Goal: Communication & Community: Answer question/provide support

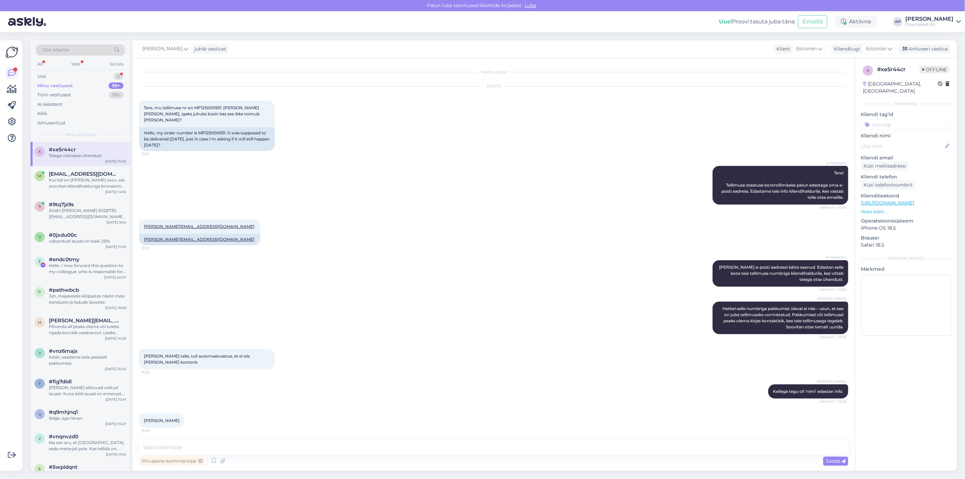
scroll to position [141, 0]
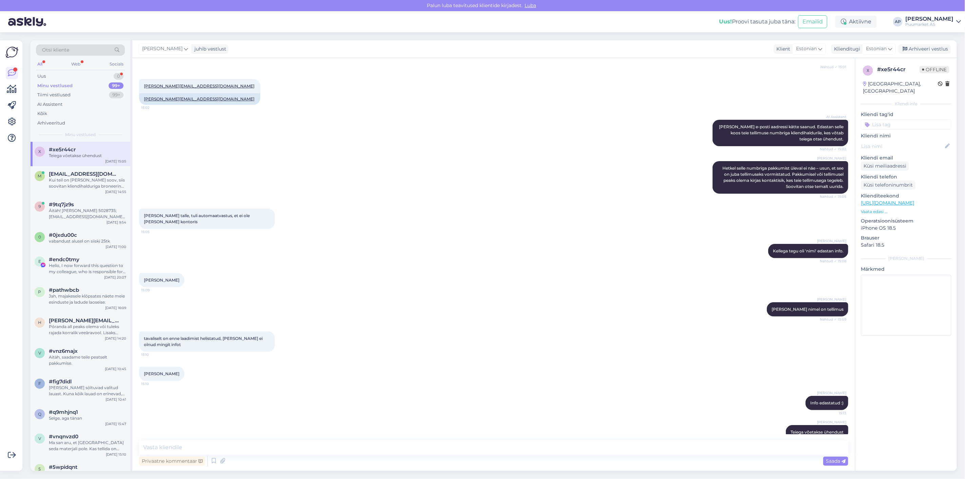
click at [76, 82] on div "Minu vestlused 99+" at bounding box center [80, 86] width 89 height 10
click at [86, 76] on div "Uus 4" at bounding box center [80, 77] width 89 height 10
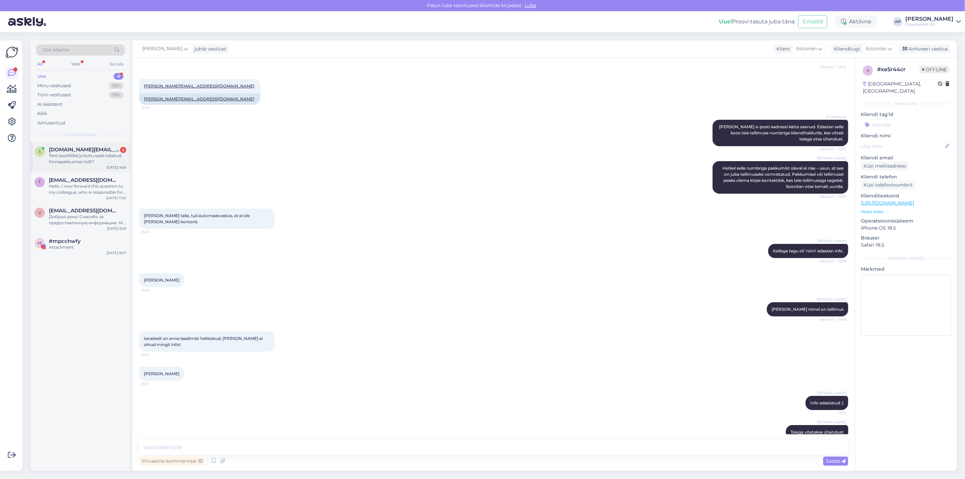
click at [87, 147] on span "[DOMAIN_NAME][EMAIL_ADDRESS][DOMAIN_NAME]" at bounding box center [84, 150] width 71 height 6
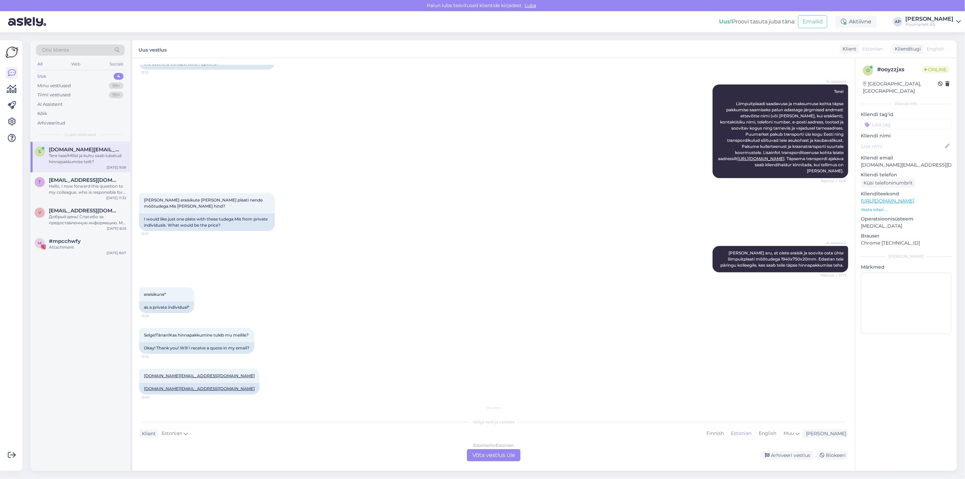
scroll to position [0, 0]
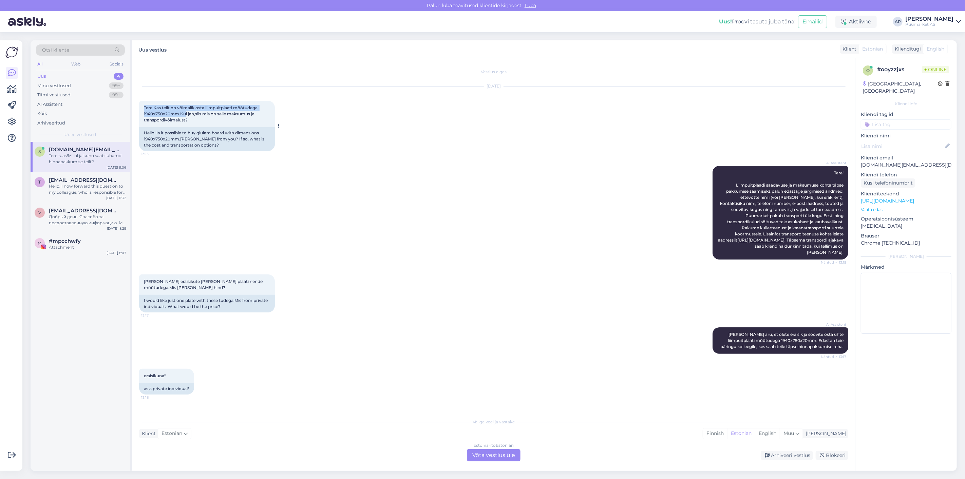
drag, startPoint x: 142, startPoint y: 108, endPoint x: 185, endPoint y: 116, distance: 44.2
click at [185, 116] on div "Tere!Kas teilt on võimalik osta liimpuitplaati mõõtudega 1940x750x20mm.Kui jah,…" at bounding box center [207, 114] width 136 height 26
click at [186, 117] on div "Tere!Kas teilt on võimalik osta liimpuitplaati mõõtudega 1940x750x20mm.Kui jah,…" at bounding box center [207, 114] width 136 height 26
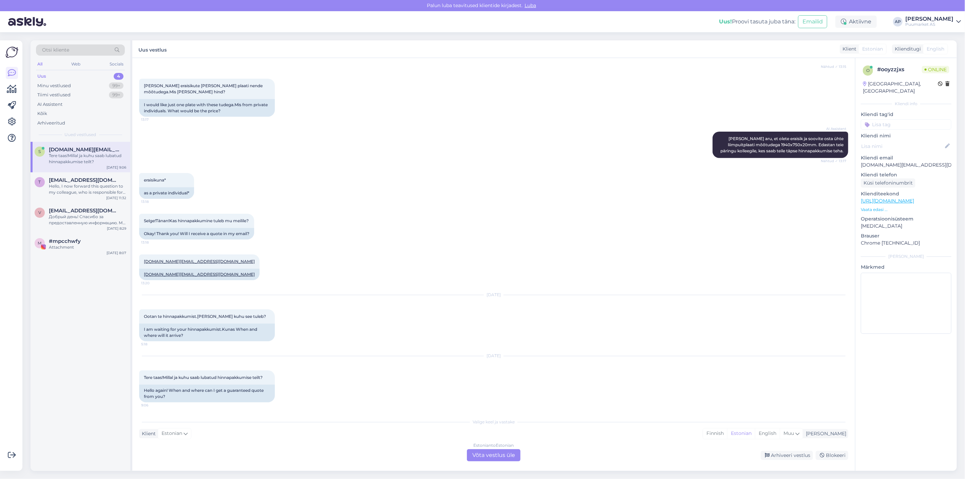
scroll to position [196, 0]
drag, startPoint x: 142, startPoint y: 259, endPoint x: 196, endPoint y: 258, distance: 54.3
click at [196, 258] on div "[DOMAIN_NAME][EMAIL_ADDRESS][DOMAIN_NAME] 13:20" at bounding box center [199, 261] width 120 height 14
copy link "[DOMAIN_NAME][EMAIL_ADDRESS][DOMAIN_NAME]"
click at [262, 255] on div "[DOMAIN_NAME][EMAIL_ADDRESS][DOMAIN_NAME] 13:20 [DOMAIN_NAME][EMAIL_ADDRESS][DO…" at bounding box center [493, 267] width 709 height 41
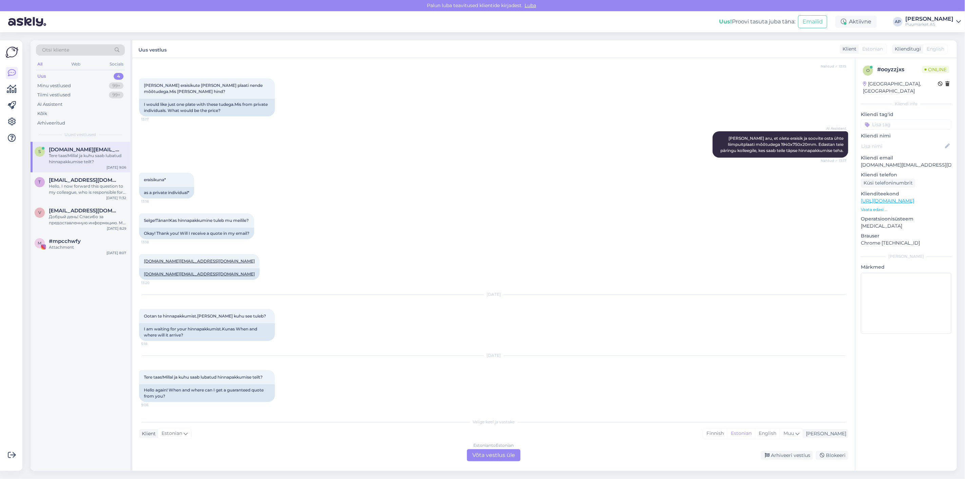
click at [496, 456] on div "Estonian to Estonian Võta vestlus üle" at bounding box center [494, 455] width 54 height 12
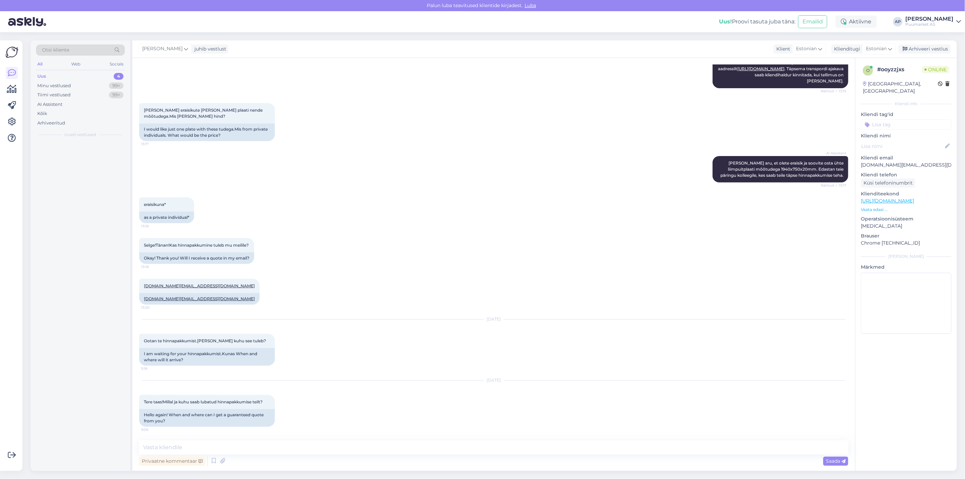
scroll to position [171, 0]
click at [493, 452] on textarea at bounding box center [493, 448] width 709 height 14
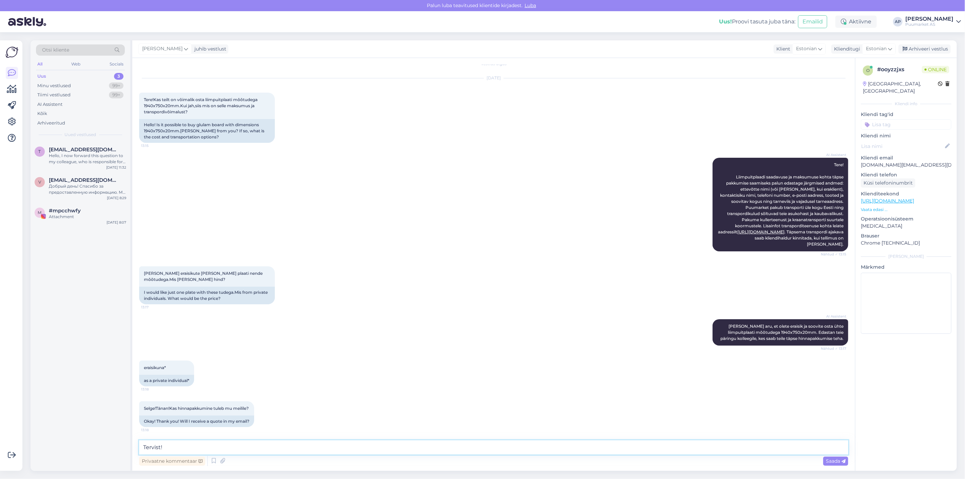
scroll to position [0, 0]
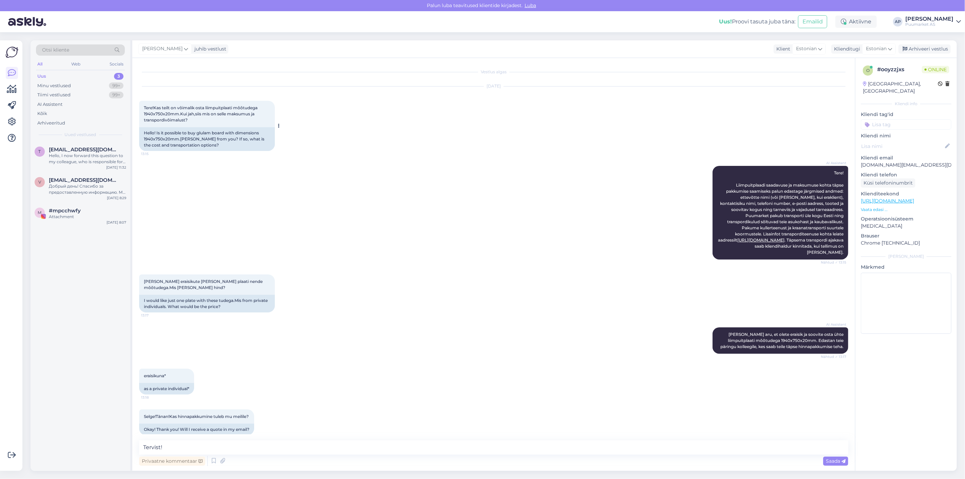
click at [171, 114] on span "Tere!Kas teilt on võimalik osta liimpuitplaati mõõtudega 1940x750x20mm.Kui jah,…" at bounding box center [201, 113] width 115 height 17
drag, startPoint x: 178, startPoint y: 114, endPoint x: 143, endPoint y: 113, distance: 35.0
click at [143, 113] on div "Tere!Kas teilt on võimalik osta liimpuitplaati mõõtudega 1940x750x20mm.Kui jah,…" at bounding box center [207, 114] width 136 height 26
copy span "1940x750x20mm"
drag, startPoint x: 206, startPoint y: 107, endPoint x: 234, endPoint y: 107, distance: 27.8
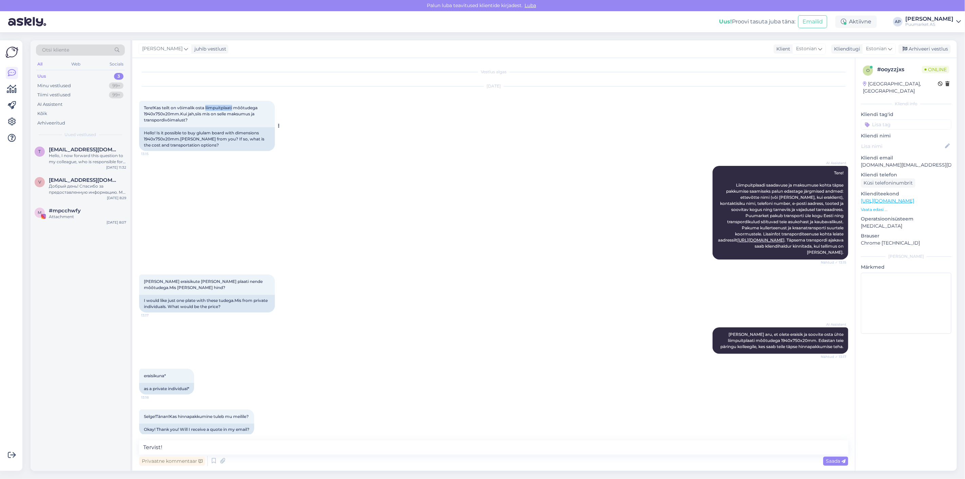
click at [234, 107] on span "Tere!Kas teilt on võimalik osta liimpuitplaati mõõtudega 1940x750x20mm.Kui jah,…" at bounding box center [201, 113] width 115 height 17
click at [230, 453] on textarea "Tervist!" at bounding box center [493, 448] width 709 height 14
paste textarea "1940x750x20mm"
drag, startPoint x: 205, startPoint y: 106, endPoint x: 234, endPoint y: 108, distance: 28.2
click at [234, 108] on span "Tere!Kas teilt on võimalik osta liimpuitplaati mõõtudega 1940x750x20mm.Kui jah,…" at bounding box center [201, 113] width 115 height 17
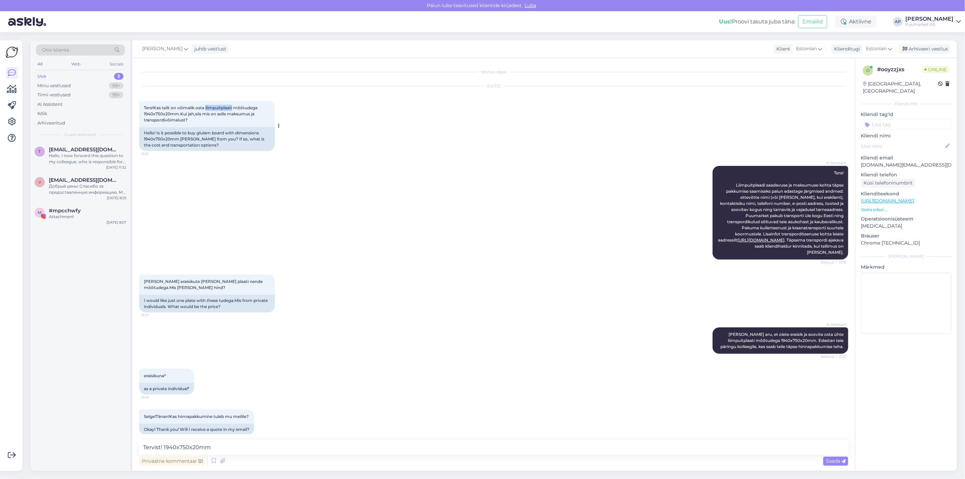
copy span "liimpuitplaati"
click at [232, 449] on textarea "Tervist! 1940x750x20mm" at bounding box center [493, 448] width 709 height 14
paste textarea "liimpuitplaati"
click at [210, 449] on textarea "Tervist! 1940x750x20mmliimpuitplaati" at bounding box center [493, 448] width 709 height 14
click at [288, 443] on textarea "Tervist! 1940x750x20mm liimpuitplaati" at bounding box center [493, 448] width 709 height 14
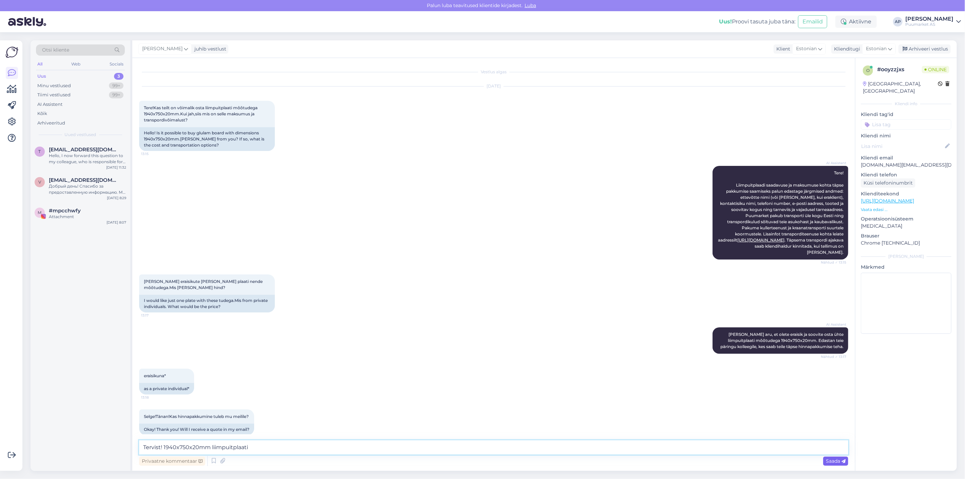
type textarea "Tervist! 1940x750x20mm liimpuitplaati ?"
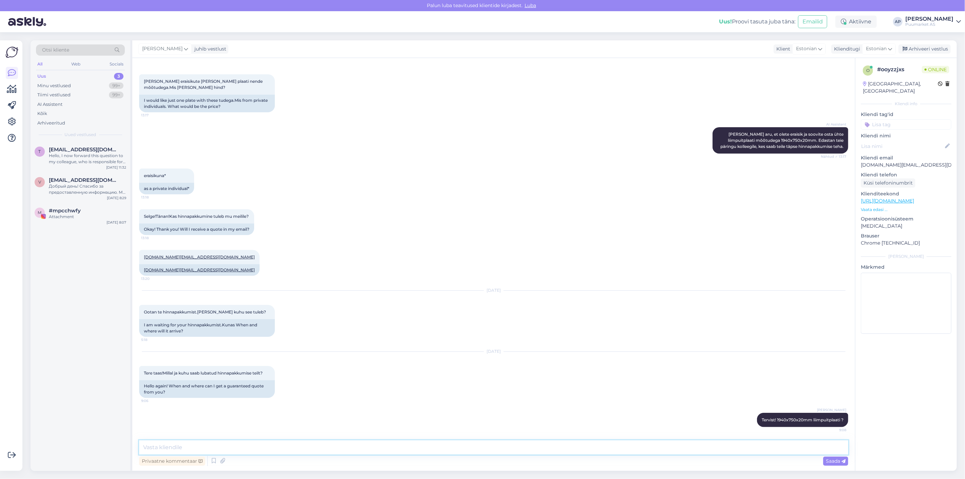
click at [770, 450] on textarea at bounding box center [493, 448] width 709 height 14
click at [477, 445] on textarea at bounding box center [493, 448] width 709 height 14
drag, startPoint x: 406, startPoint y: 452, endPoint x: 403, endPoint y: 443, distance: 8.8
click at [406, 450] on textarea at bounding box center [493, 448] width 709 height 14
paste textarea "[URL][DOMAIN_NAME]"
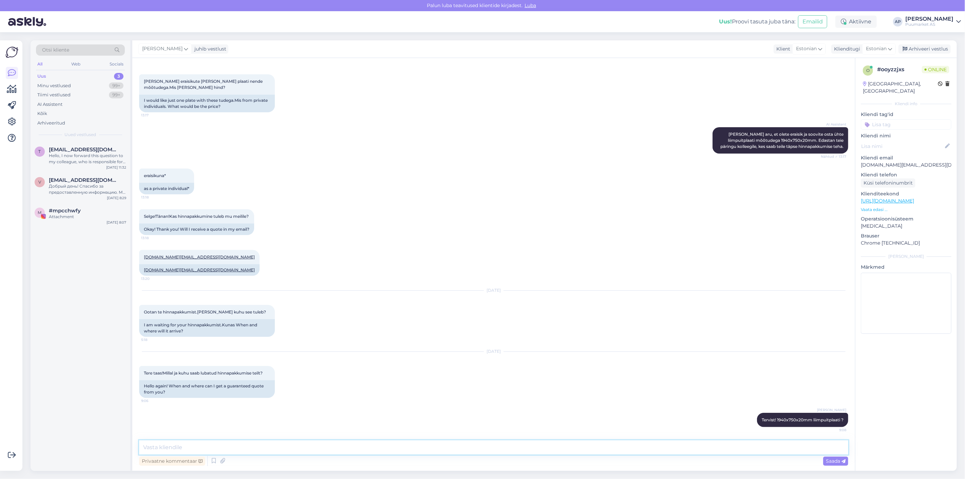
type textarea "[URL][DOMAIN_NAME]"
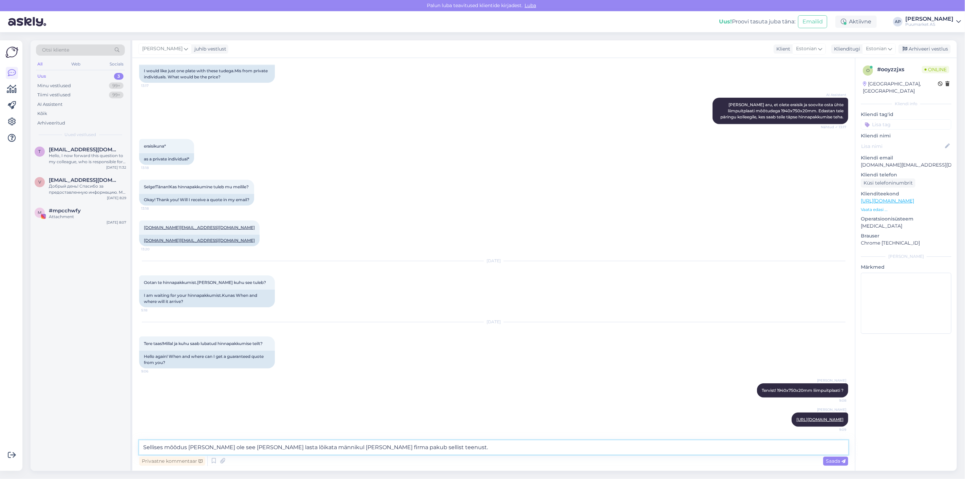
drag, startPoint x: 454, startPoint y: 446, endPoint x: 138, endPoint y: 434, distance: 316.5
click at [138, 435] on div "Vestlus algas [DATE] Tere!Kas teilt on võimalik osta liimpuitplaati mõõtudega 1…" at bounding box center [493, 264] width 723 height 413
paste textarea "plaati meil kahjuks ei ole. Selle peaks laskma lõigata Männikul – meie naaberfi…"
drag, startPoint x: 670, startPoint y: 447, endPoint x: 677, endPoint y: 447, distance: 6.8
click at [672, 447] on textarea "Sellises mõõdus plaati meil kahjuks ei ole. Selle peaks laskma lõigata Männikul…" at bounding box center [493, 448] width 709 height 14
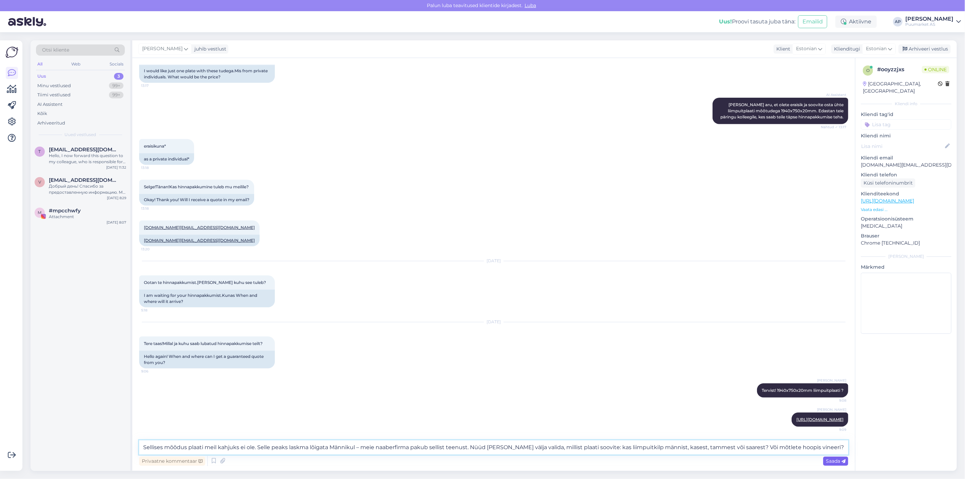
type textarea "Sellises mõõdus plaati meil kahjuks ei ole. Selle peaks laskma lõigata Männikul…"
click at [837, 462] on span "Saada" at bounding box center [836, 461] width 20 height 6
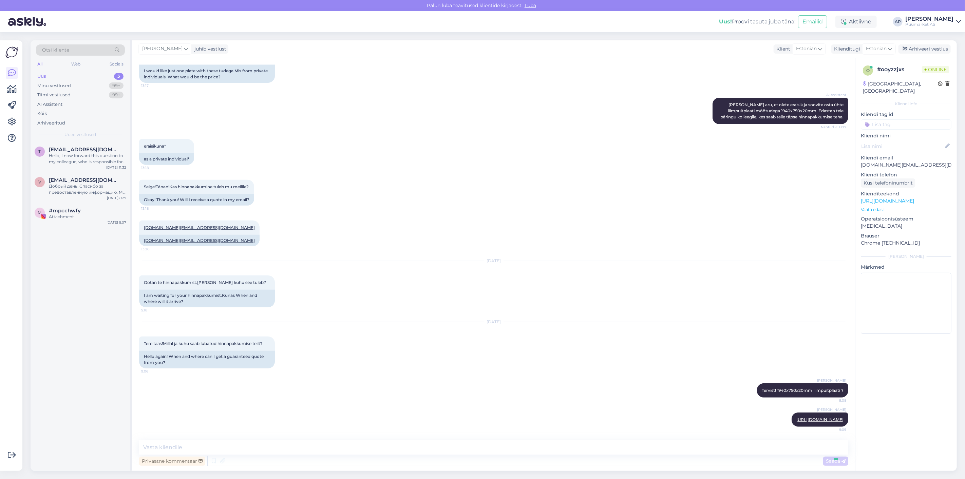
scroll to position [289, 0]
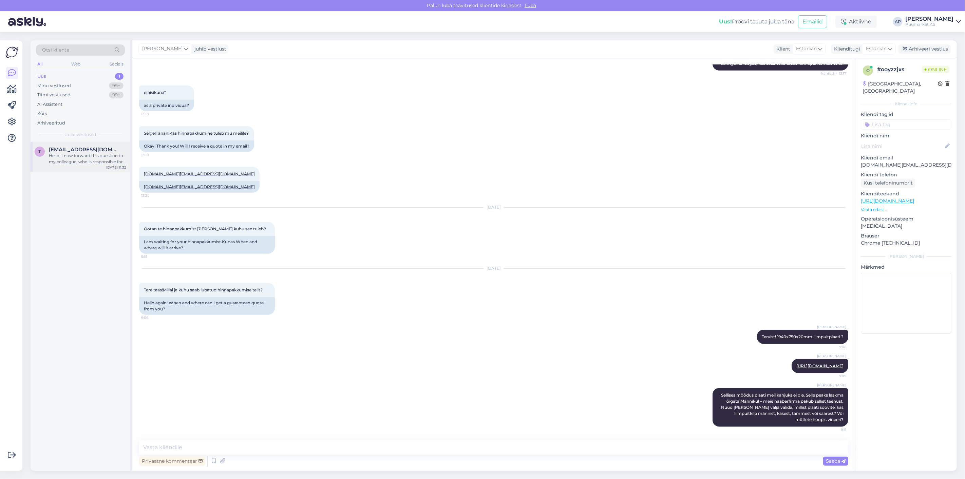
click at [88, 169] on div "t [EMAIL_ADDRESS][DOMAIN_NAME] Hello, I now forward this question to my colleag…" at bounding box center [81, 157] width 100 height 31
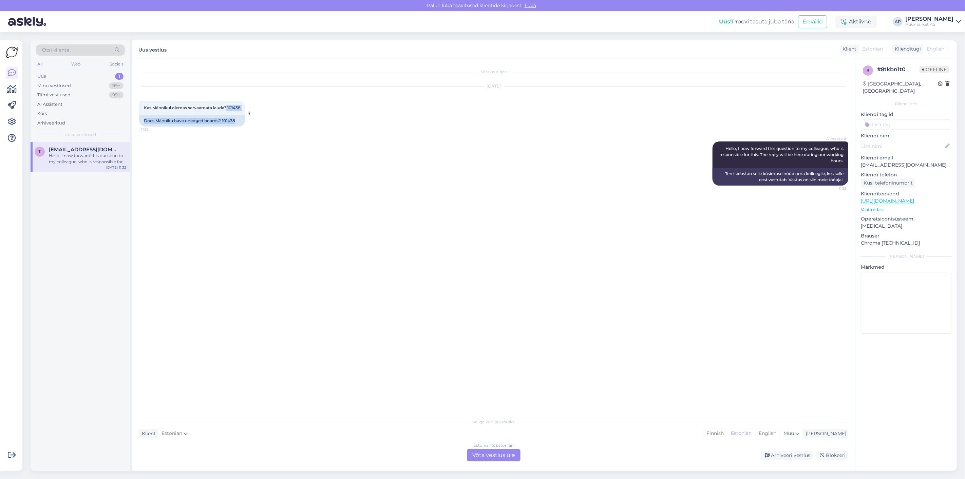
drag, startPoint x: 227, startPoint y: 108, endPoint x: 250, endPoint y: 107, distance: 22.4
click at [245, 107] on div "Kas Männikul olemas servaamata lauda? 101438 11:32 Does Männiku have unedged bo…" at bounding box center [192, 114] width 106 height 26
click at [245, 108] on div "Kas Männikul olemas servaamata lauda? 101438 11:32" at bounding box center [192, 108] width 106 height 14
click at [243, 108] on div "Kas Männikul olemas servaamata lauda? 101438 11:32" at bounding box center [192, 108] width 106 height 14
drag, startPoint x: 243, startPoint y: 107, endPoint x: 239, endPoint y: 107, distance: 4.1
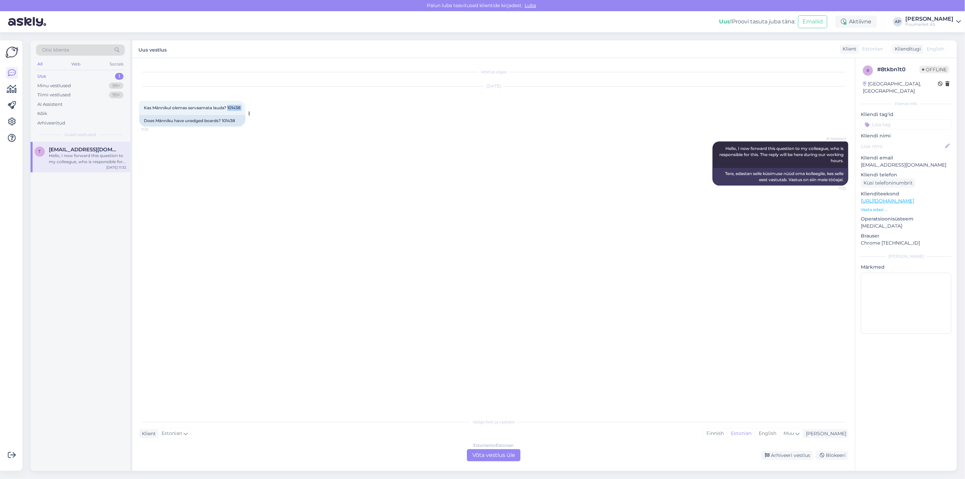
click at [239, 107] on div "Kas Männikul olemas servaamata lauda? 101438 11:32" at bounding box center [192, 108] width 106 height 14
click at [473, 454] on div "Estonian to Estonian Võta vestlus üle" at bounding box center [494, 455] width 54 height 12
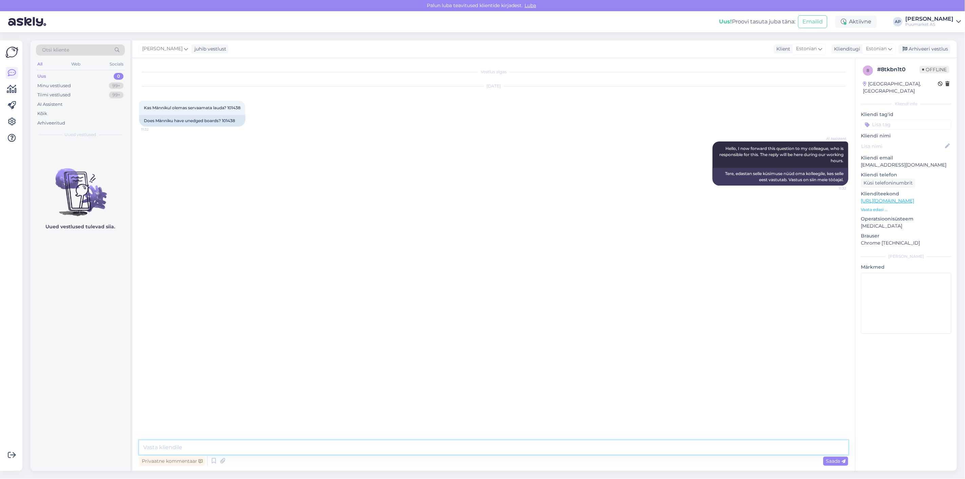
click at [468, 447] on textarea at bounding box center [493, 448] width 709 height 14
type textarea "Jah on olemas"
click at [103, 88] on div "Minu vestlused 99+" at bounding box center [80, 86] width 89 height 10
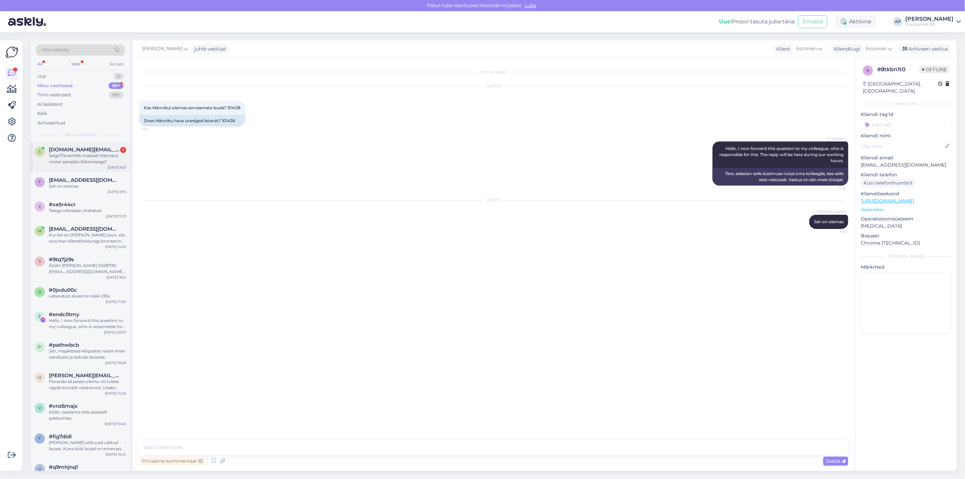
click at [101, 153] on div "Selge!Tänan!Mis maksab Männikul vineer parajaks lõikamisega?" at bounding box center [87, 159] width 77 height 12
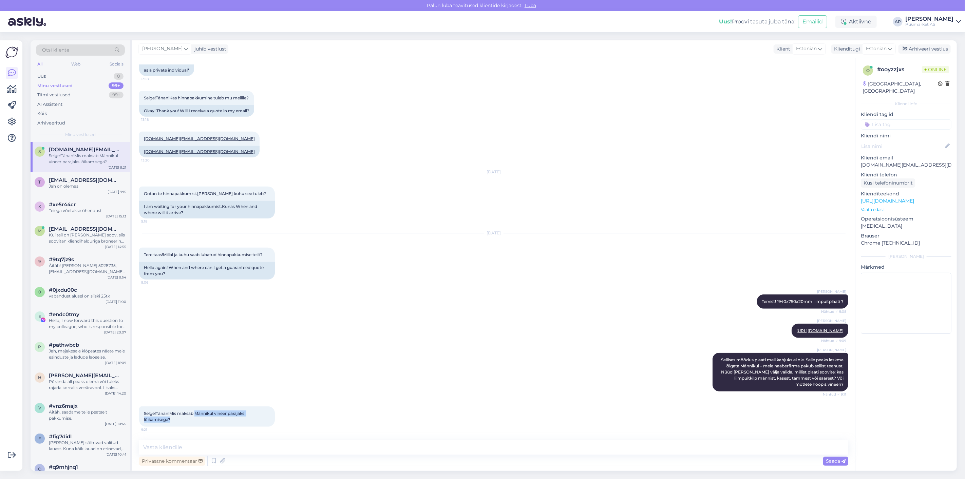
drag, startPoint x: 197, startPoint y: 414, endPoint x: 247, endPoint y: 420, distance: 50.6
click at [247, 420] on div "Selge!Tänan!Mis maksab Männikul vineer parajaks lõikamisega? 9:21" at bounding box center [207, 417] width 136 height 20
click at [223, 447] on textarea at bounding box center [493, 448] width 709 height 14
paste textarea "[URL][DOMAIN_NAME][PERSON_NAME]"
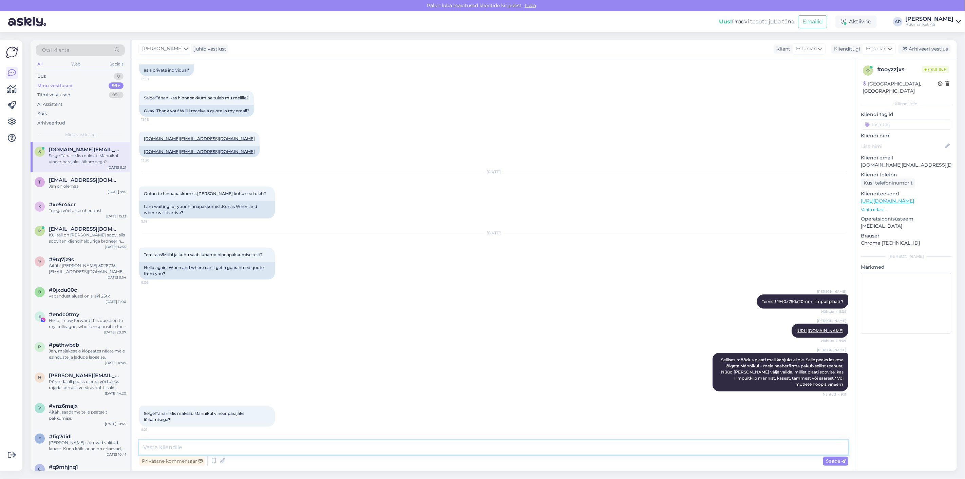
type textarea "[URL][DOMAIN_NAME][PERSON_NAME]"
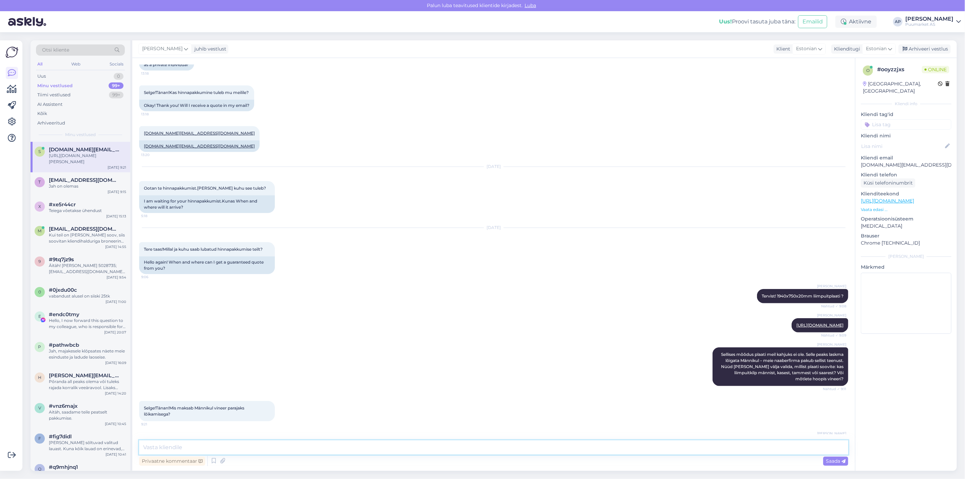
scroll to position [360, 0]
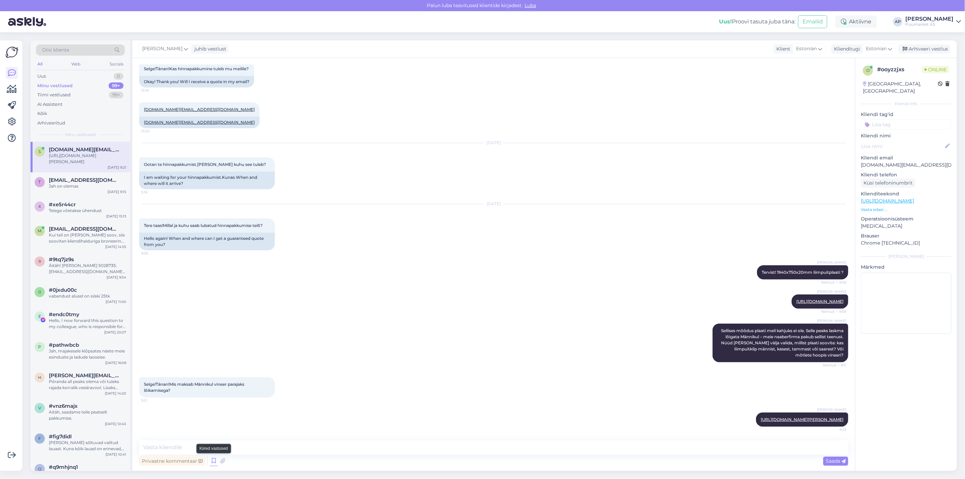
click at [212, 462] on icon at bounding box center [214, 461] width 8 height 10
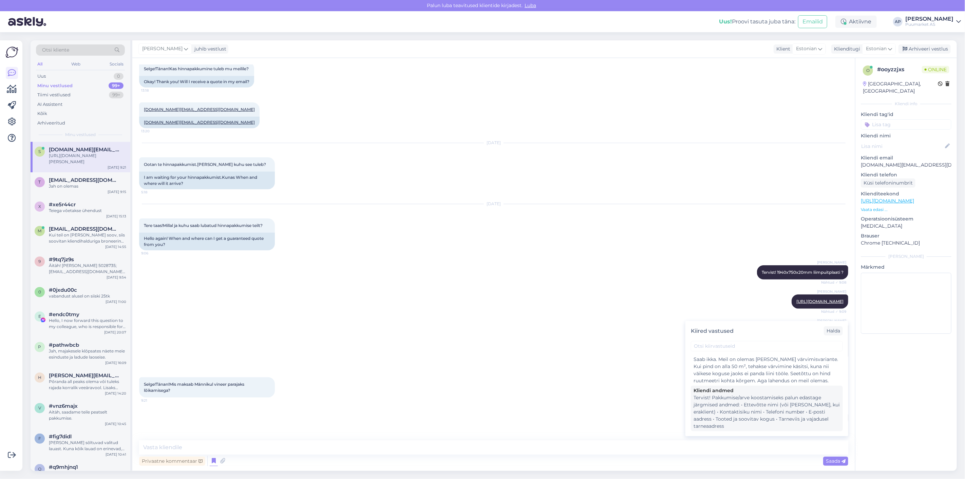
scroll to position [75, 0]
click at [759, 397] on div "Tervist! Pakkumise/arve koostamiseks palun edastage järgmised andmed: • Ettevõt…" at bounding box center [767, 399] width 147 height 36
type textarea "Tervist! Pakkumise/arve koostamiseks palun edastage järgmised andmed: • Ettevõt…"
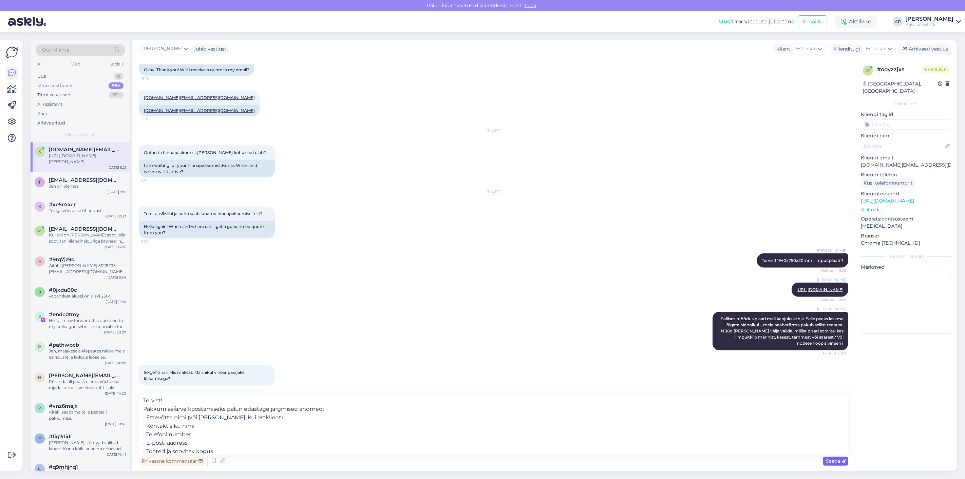
click at [826, 460] on span "Saada" at bounding box center [836, 461] width 20 height 6
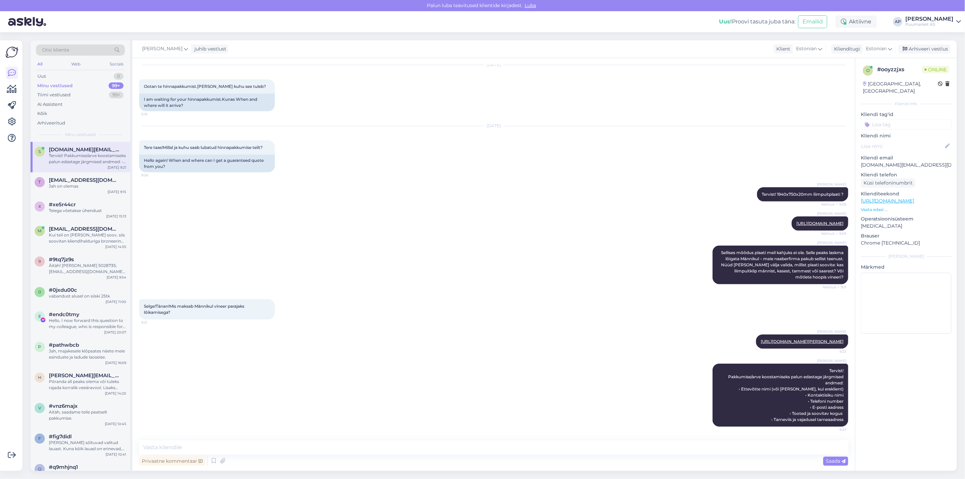
click at [589, 362] on div "[PERSON_NAME] Tervist! Pakkumise/arve koostamiseks palun edastage järgmised and…" at bounding box center [493, 395] width 709 height 78
click at [414, 451] on textarea at bounding box center [493, 448] width 709 height 14
paste textarea "[URL][DOMAIN_NAME]"
type textarea "[URL][DOMAIN_NAME]"
drag, startPoint x: 273, startPoint y: 446, endPoint x: 119, endPoint y: 447, distance: 153.4
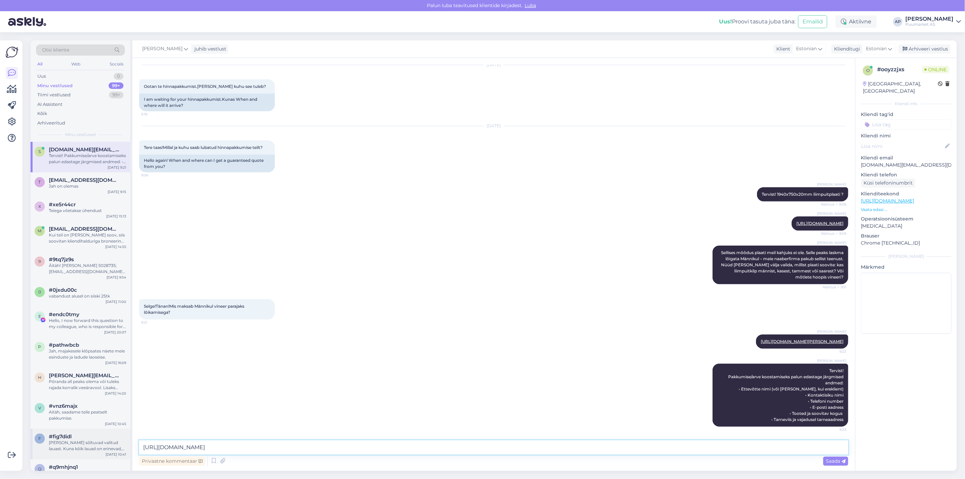
click at [119, 447] on div "Otsi kliente All Web Socials Uus 0 Minu vestlused 99+ Tiimi vestlused 99+ AI As…" at bounding box center [494, 255] width 927 height 431
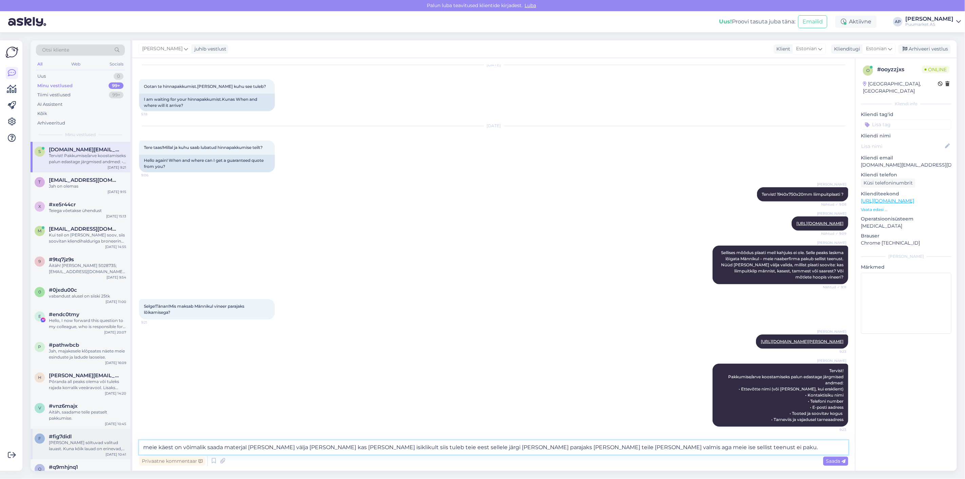
drag, startPoint x: 702, startPoint y: 444, endPoint x: 95, endPoint y: 432, distance: 606.6
click at [125, 439] on div "Otsi kliente All Web Socials Uus 0 Minu vestlused 99+ Tiimi vestlused 99+ AI As…" at bounding box center [494, 255] width 927 height 431
type textarea "meie käest on võimalik saada materjal [PERSON_NAME] välja [PERSON_NAME] kas [PE…"
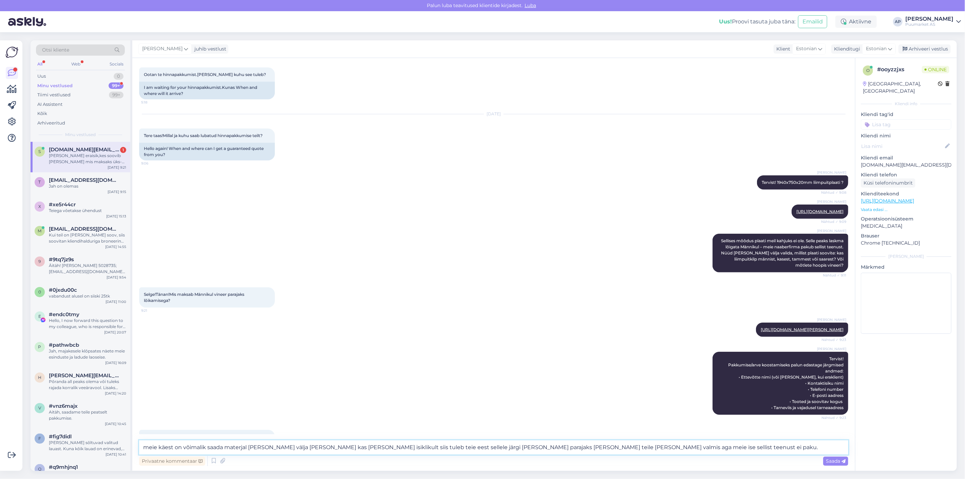
scroll to position [479, 0]
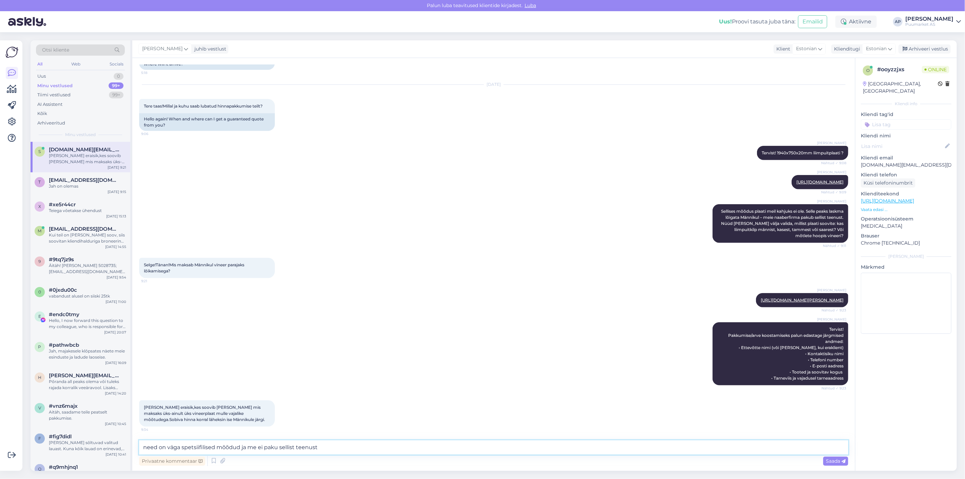
drag, startPoint x: 344, startPoint y: 446, endPoint x: 0, endPoint y: 446, distance: 343.8
click at [0, 446] on div "Võimalused Veendu, et Askly loob sulle väärtust. Sulge Ühenda FB ja IG sõnumid …" at bounding box center [482, 255] width 965 height 447
click at [352, 441] on textarea "need on väga spetsiifilised mõõdud ja me ei paku sellist teenust" at bounding box center [493, 448] width 709 height 14
drag, startPoint x: 562, startPoint y: 447, endPoint x: 66, endPoint y: 425, distance: 496.7
click at [90, 430] on div "Otsi kliente All Web Socials Uus 0 Minu vestlused 99+ Tiimi vestlused 99+ AI As…" at bounding box center [494, 255] width 927 height 431
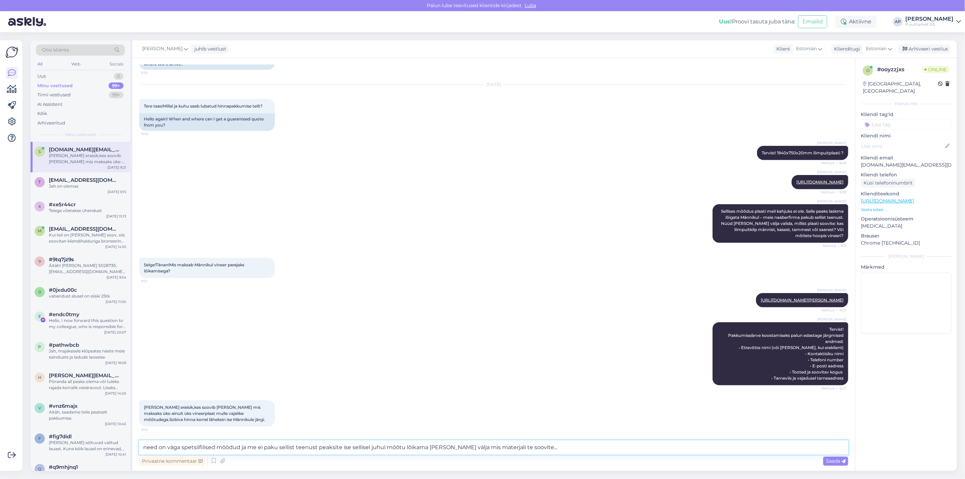
paste textarea "Need on väga spetsiifilised mõõdud ning kahjuks me sellist teenust ei paku. Sel…"
type textarea "Need on väga spetsiifilised mõõdud ning kahjuks me sellist teenust ei paku. Sel…"
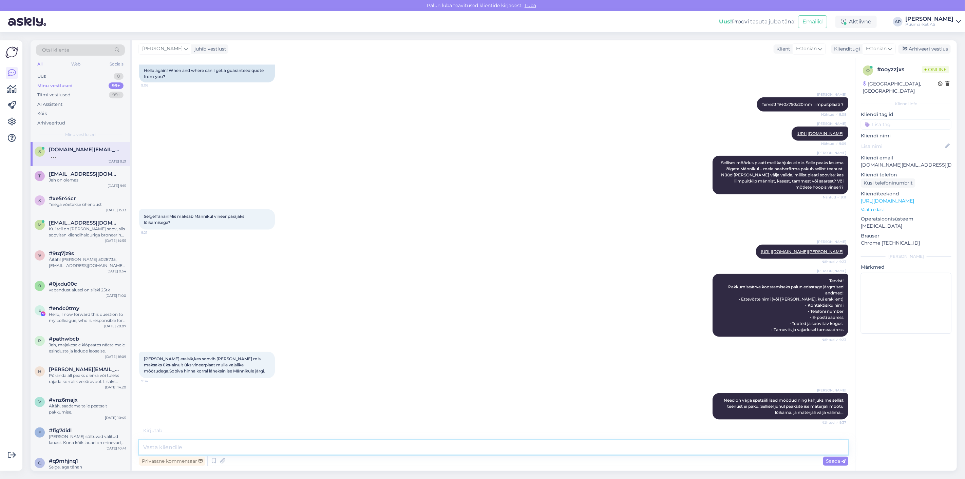
scroll to position [550, 0]
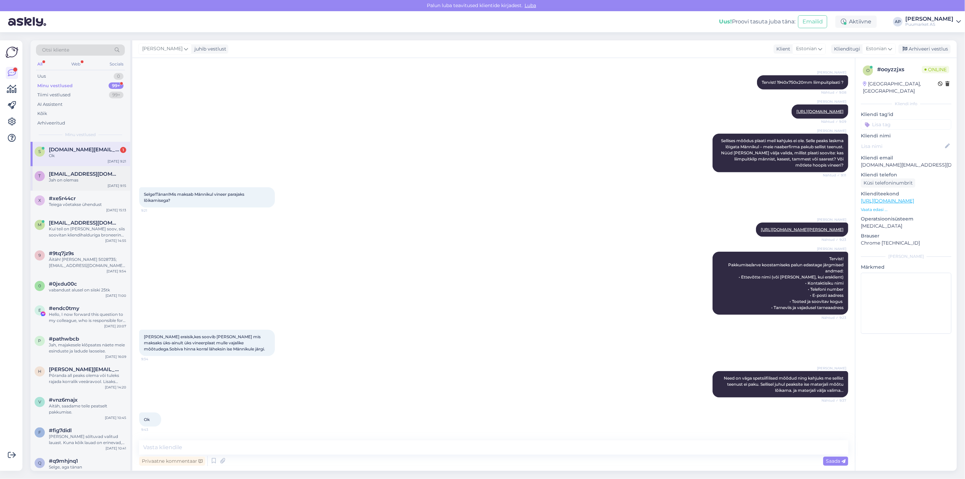
click at [90, 180] on div "Jah on olemas" at bounding box center [87, 180] width 77 height 6
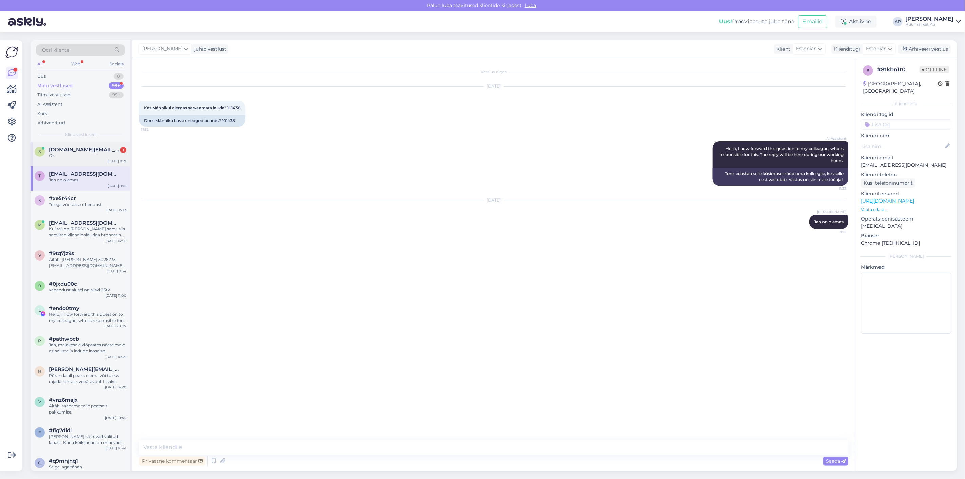
click at [78, 158] on div "Ok" at bounding box center [87, 156] width 77 height 6
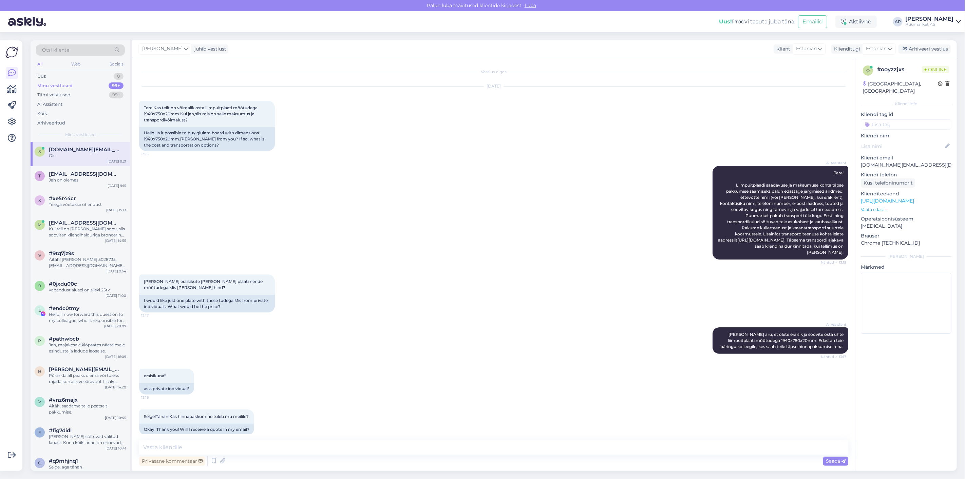
scroll to position [550, 0]
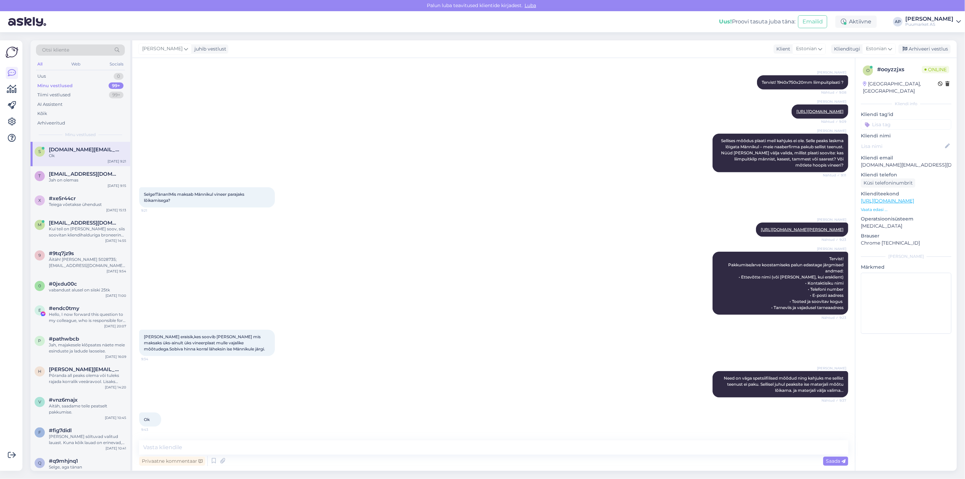
click at [282, 171] on div "[PERSON_NAME] Sellises mõõdus plaati meil kahjuks ei ole. Selle peaks laskma lõ…" at bounding box center [493, 153] width 709 height 54
